Goal: Find specific page/section

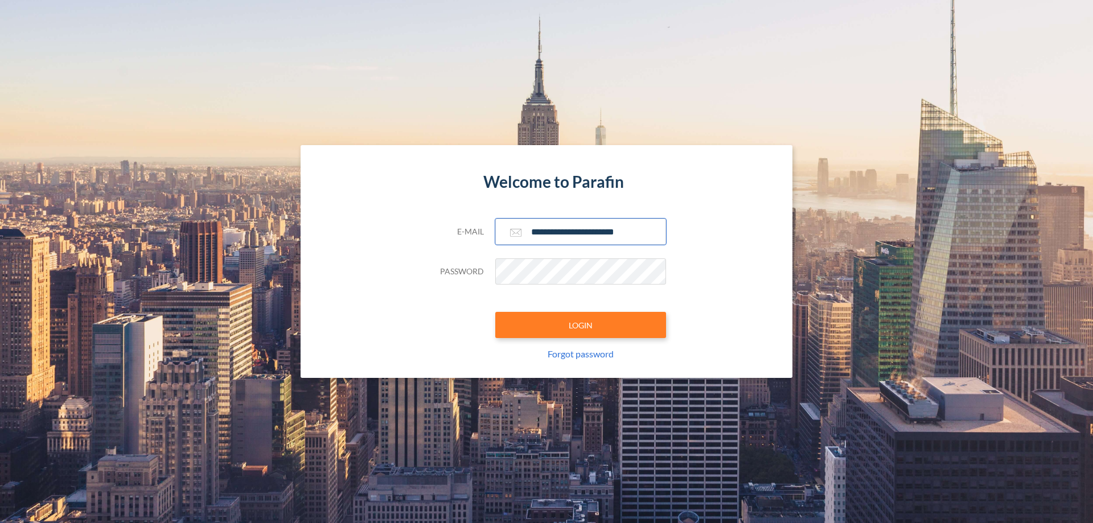
type input "**********"
click at [581, 325] on button "LOGIN" at bounding box center [580, 325] width 171 height 26
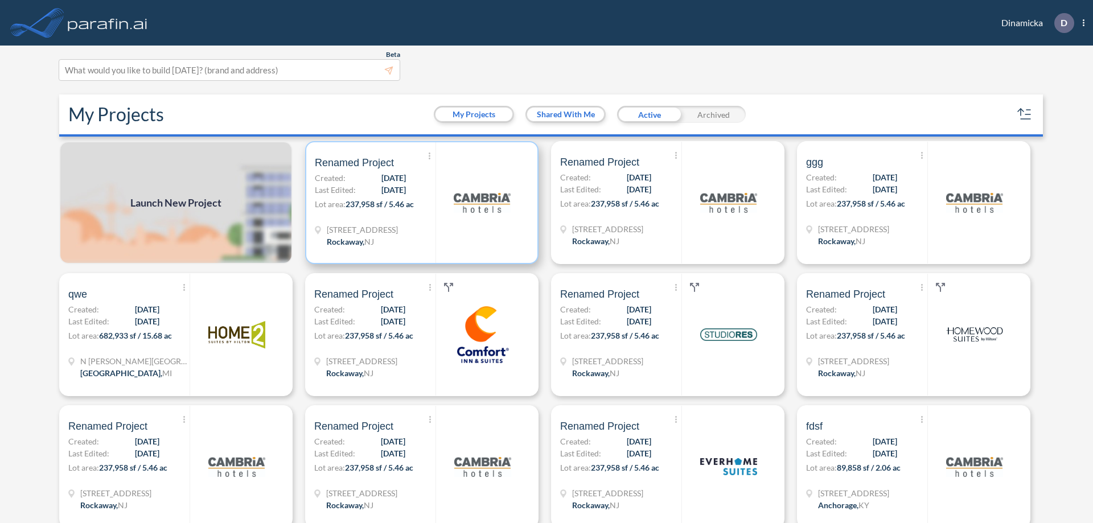
scroll to position [3, 0]
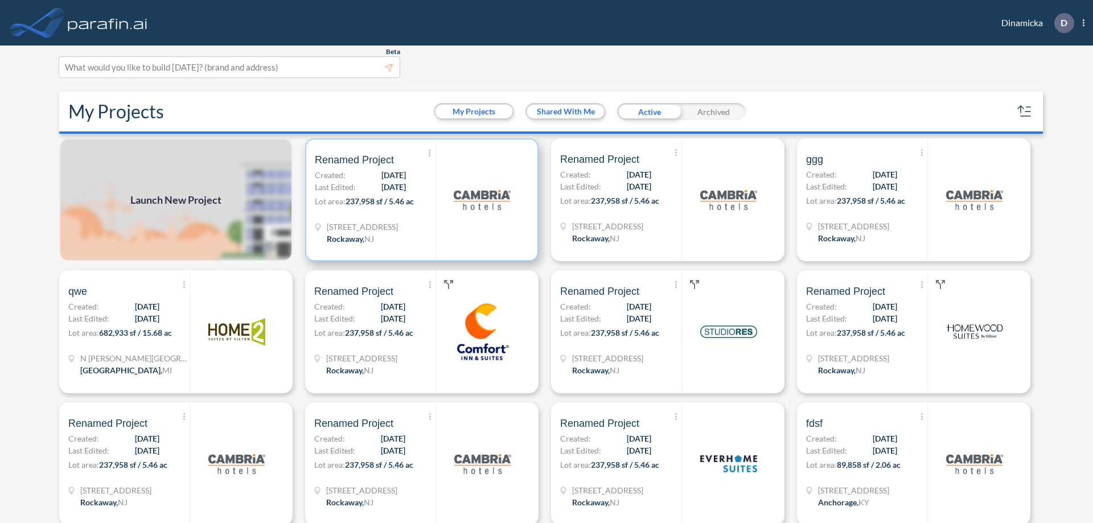
click at [420, 200] on p "Lot area: 237,958 sf / 5.46 ac" at bounding box center [375, 203] width 121 height 17
